Goal: Task Accomplishment & Management: Manage account settings

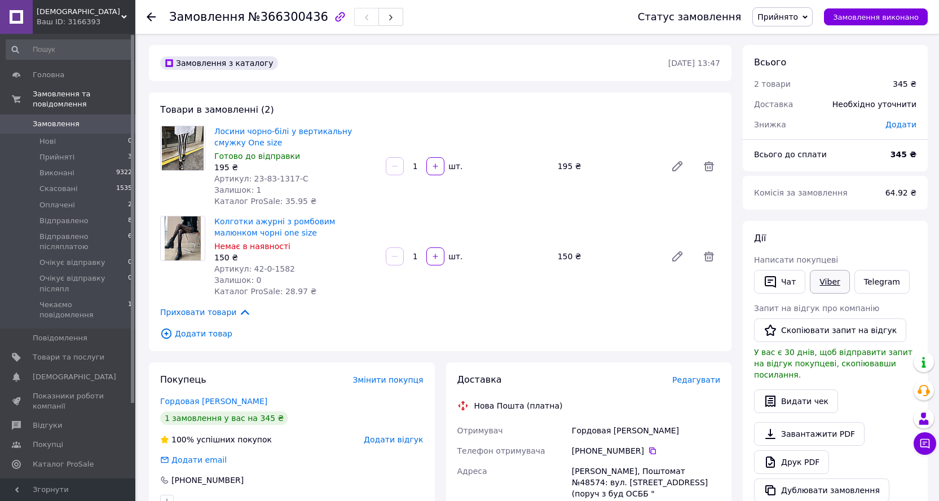
click at [836, 279] on link "Viber" at bounding box center [828, 282] width 39 height 24
drag, startPoint x: 306, startPoint y: 18, endPoint x: 252, endPoint y: 19, distance: 54.1
click at [252, 19] on span "№366300436" at bounding box center [288, 17] width 80 height 14
copy span "366300436"
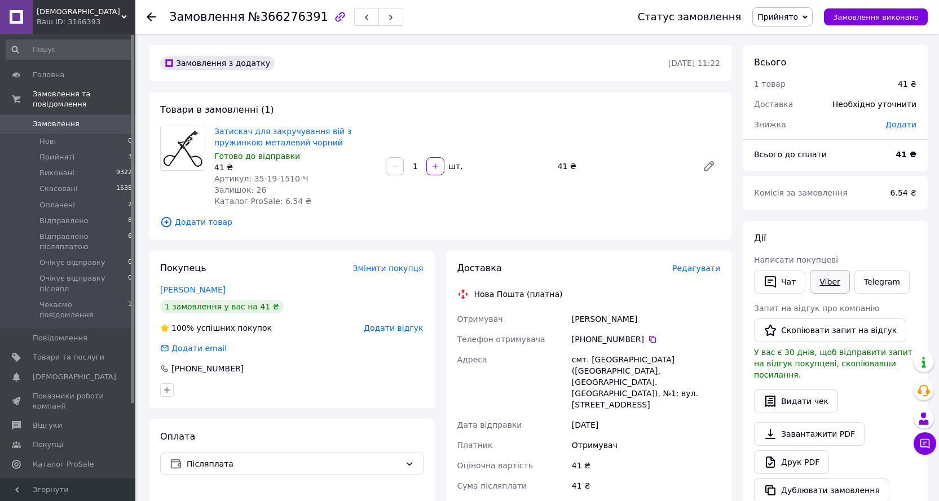
click at [827, 281] on link "Viber" at bounding box center [828, 282] width 39 height 24
click at [829, 282] on link "Viber" at bounding box center [828, 282] width 39 height 24
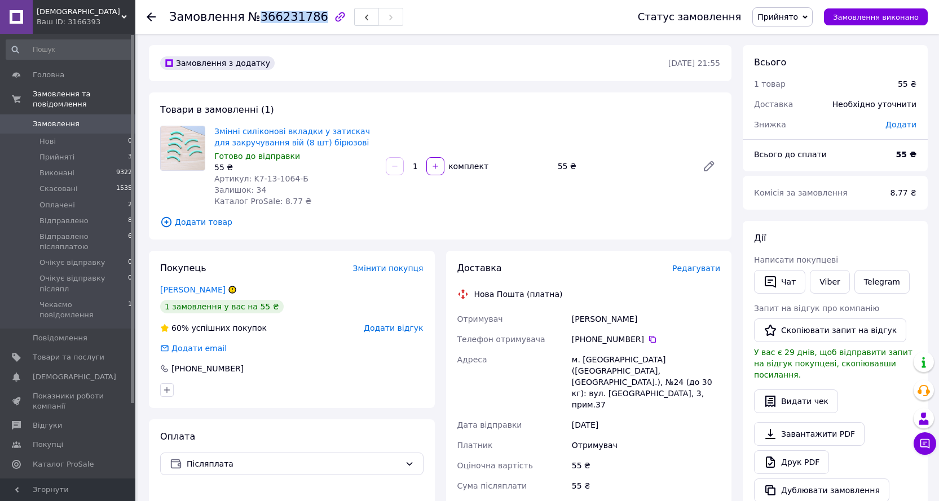
drag, startPoint x: 307, startPoint y: 15, endPoint x: 253, endPoint y: 19, distance: 54.2
click at [253, 19] on span "№366231786" at bounding box center [288, 17] width 80 height 14
copy span "366231786"
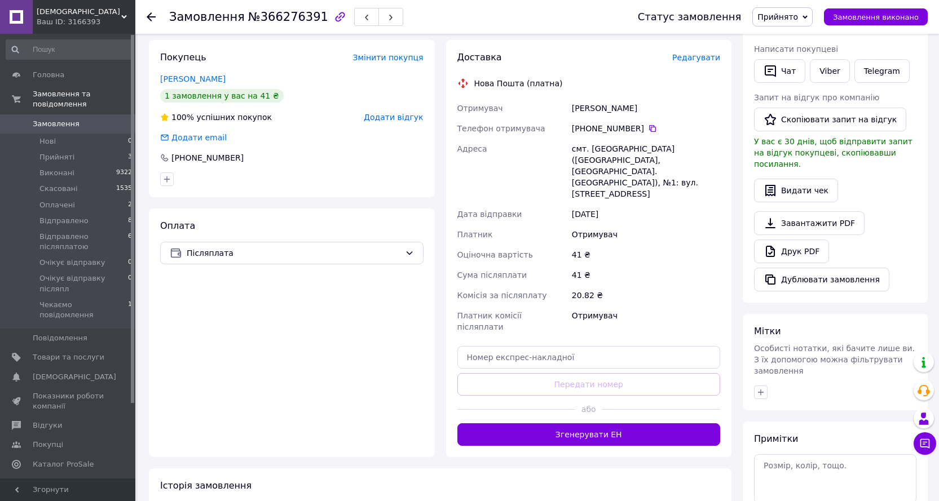
scroll to position [225, 0]
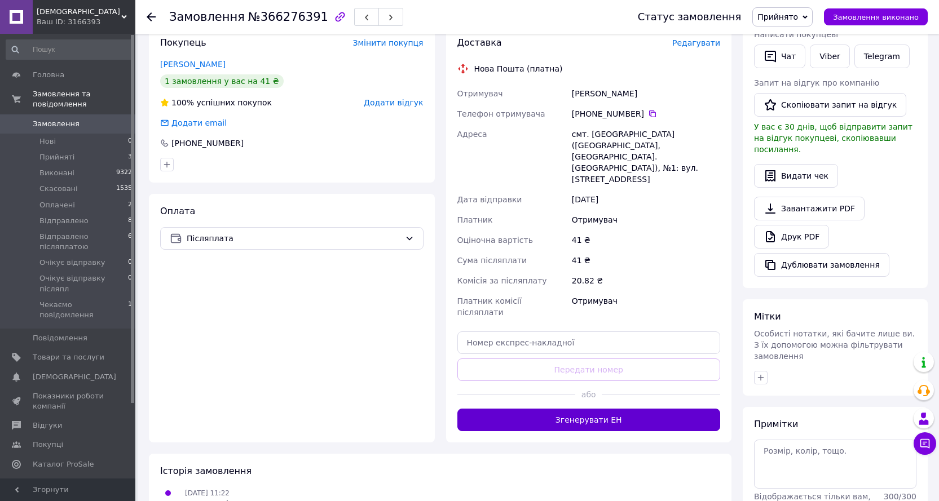
click at [578, 409] on button "Згенерувати ЕН" at bounding box center [588, 420] width 263 height 23
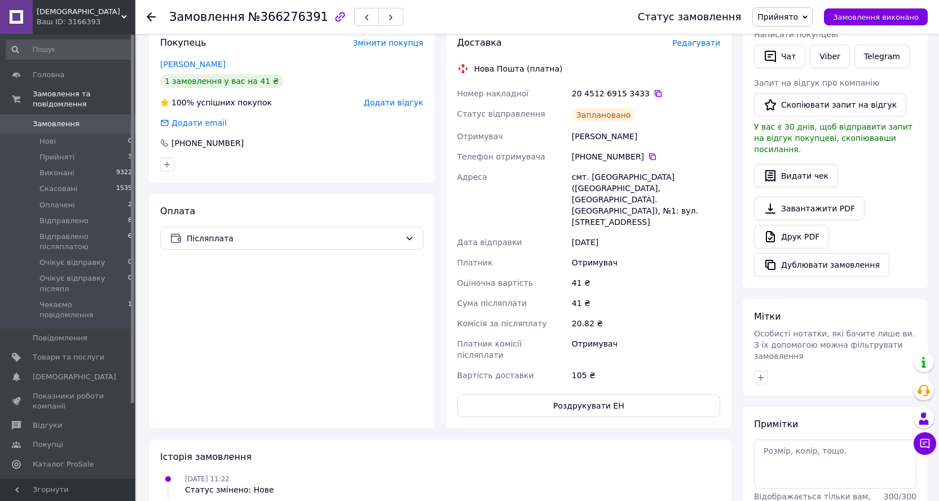
click at [654, 94] on icon at bounding box center [657, 93] width 7 height 7
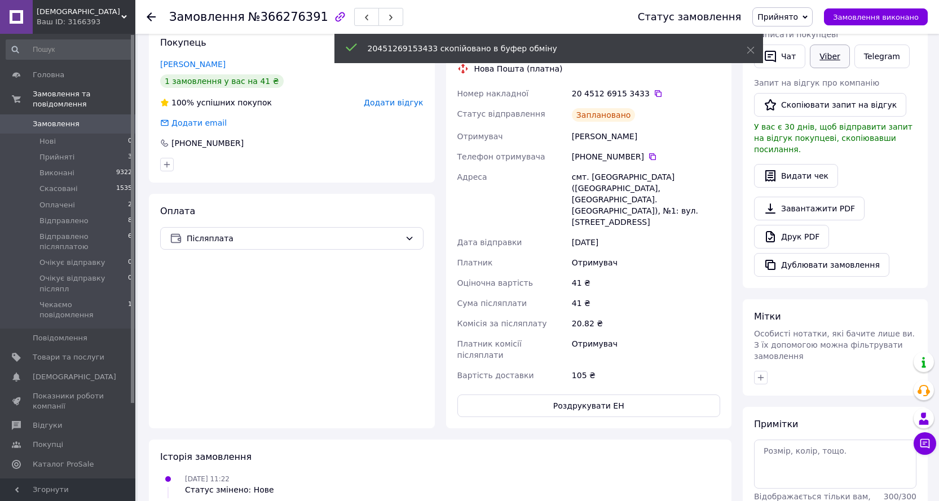
click at [827, 55] on link "Viber" at bounding box center [828, 57] width 39 height 24
